Goal: Transaction & Acquisition: Purchase product/service

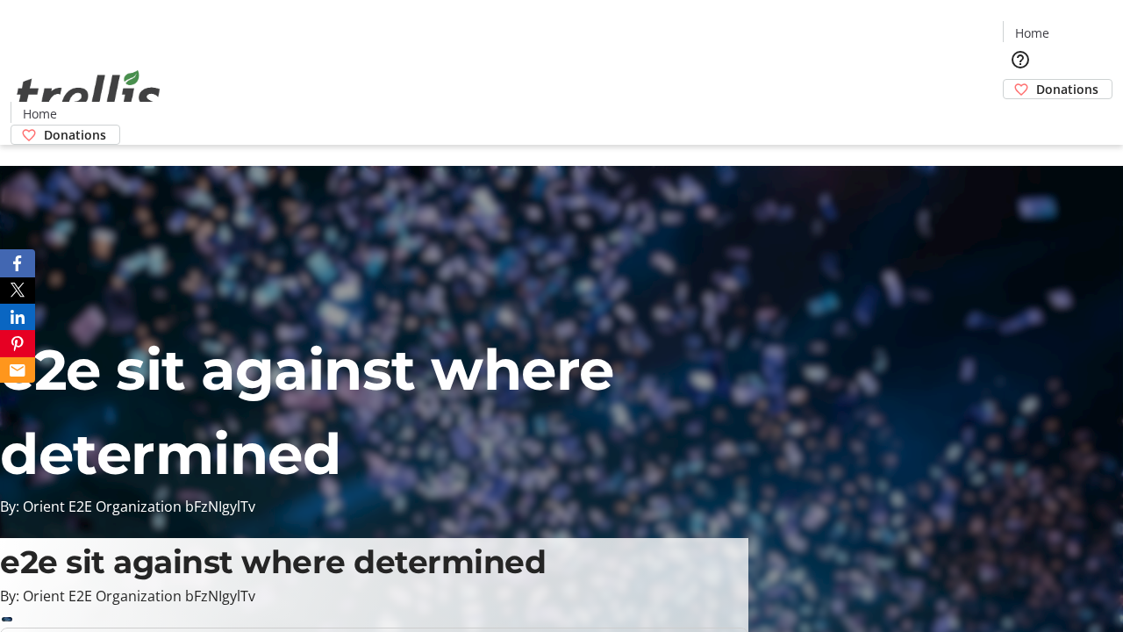
click at [1037, 80] on span "Donations" at bounding box center [1068, 89] width 62 height 18
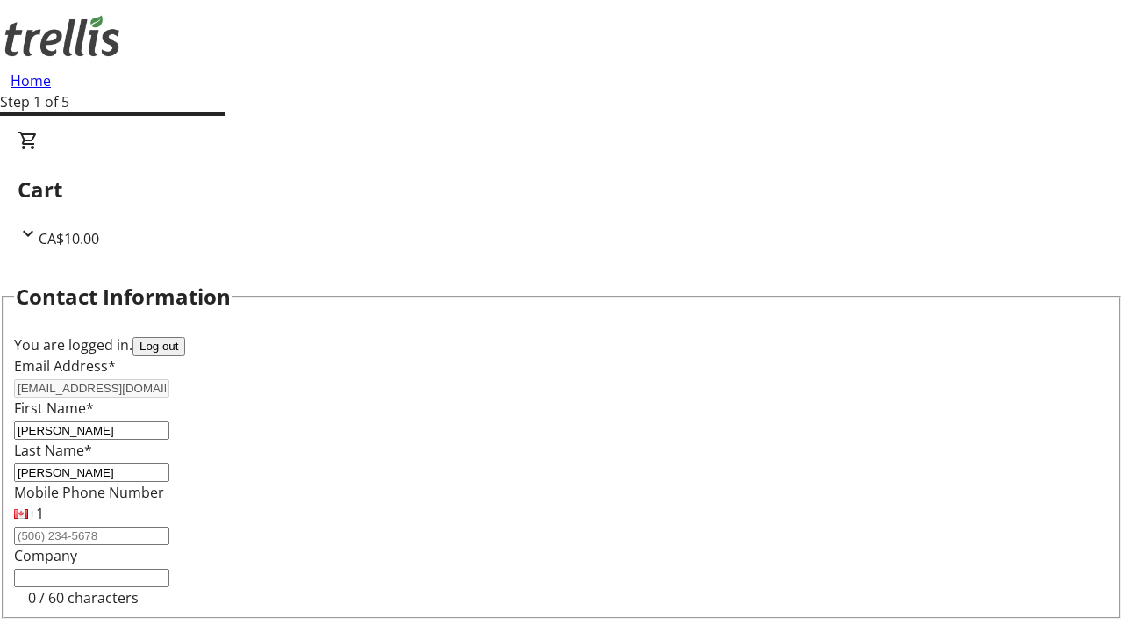
select select "CA"
type input "[STREET_ADDRESS][PERSON_NAME]"
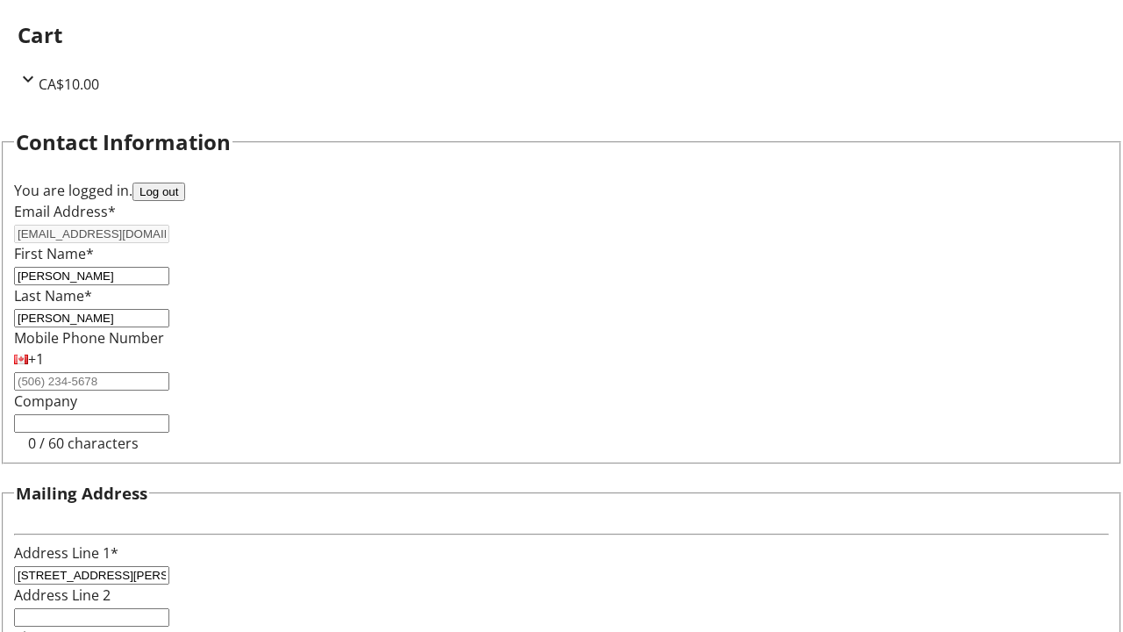
type input "Kelowna"
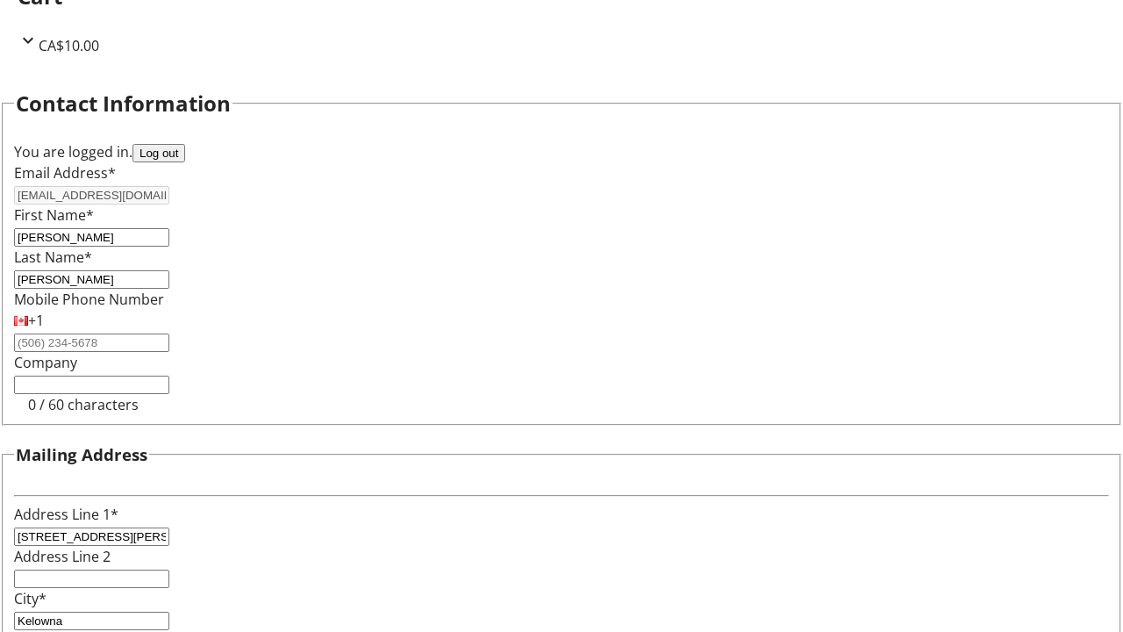
select select "BC"
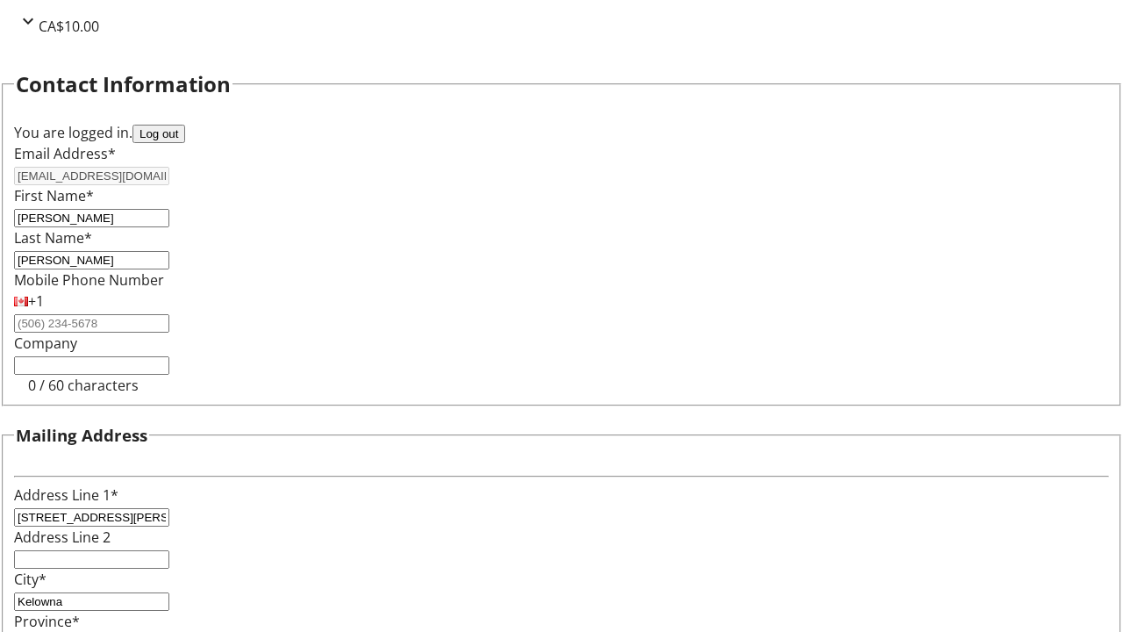
type input "Kelowna"
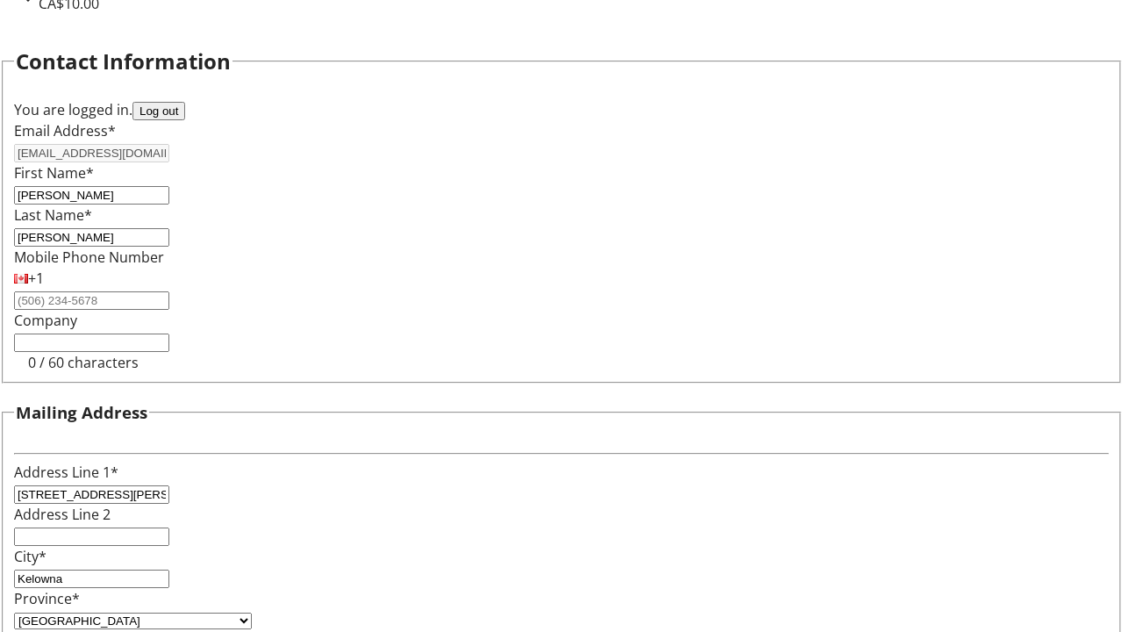
type input "V1Y 0C2"
